Goal: Understand process/instructions: Learn how to perform a task or action

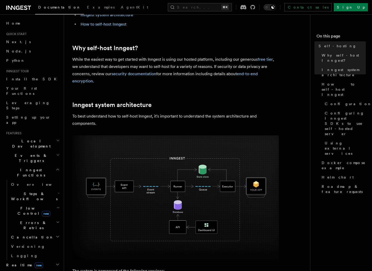
scroll to position [0, 29]
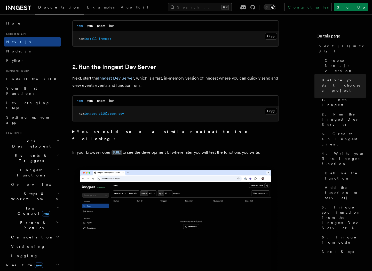
scroll to position [321, 0]
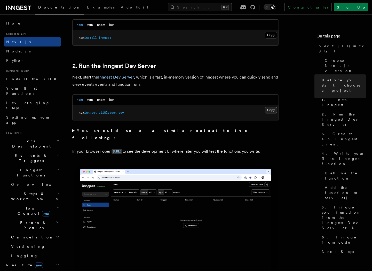
click at [273, 111] on button "Copy Copied" at bounding box center [271, 110] width 12 height 7
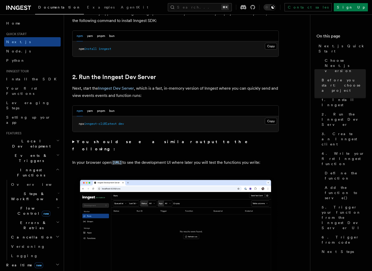
scroll to position [320, 0]
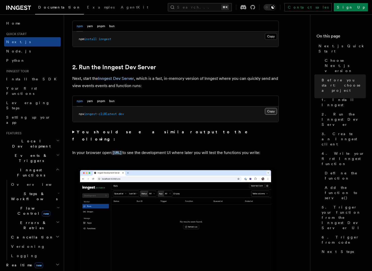
click at [270, 111] on button "Copy Copied" at bounding box center [271, 111] width 12 height 7
click at [111, 99] on button "bun" at bounding box center [111, 101] width 5 height 11
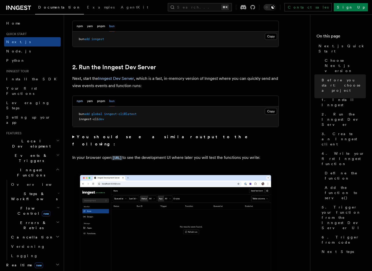
click at [79, 102] on button "npm" at bounding box center [80, 101] width 6 height 11
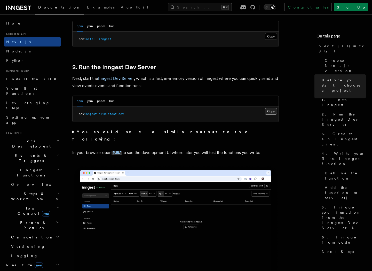
click at [272, 112] on button "Copy Copied" at bounding box center [271, 111] width 12 height 7
